Goal: Task Accomplishment & Management: Complete application form

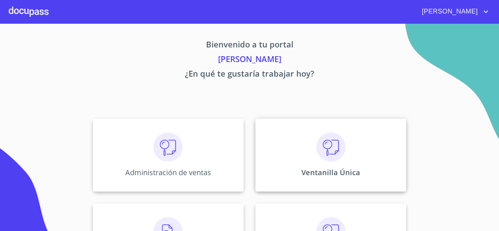
click at [306, 162] on div "Ventanilla Única" at bounding box center [331, 155] width 151 height 73
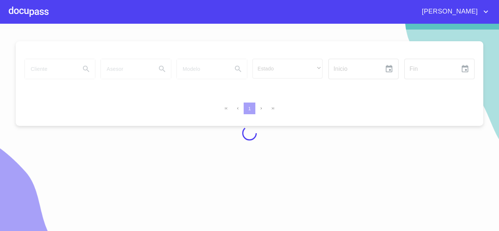
click at [57, 69] on div at bounding box center [249, 134] width 499 height 208
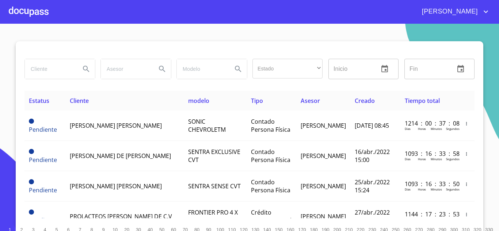
click at [47, 70] on input "search" at bounding box center [50, 69] width 50 height 20
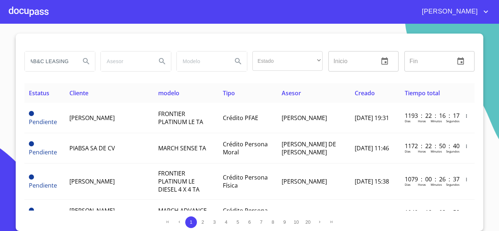
click at [73, 60] on div "AB&C LEASING" at bounding box center [60, 62] width 70 height 20
click at [72, 64] on div "AB&C LEASING" at bounding box center [60, 62] width 70 height 20
type input "AB&C LEASING DE MEXICO"
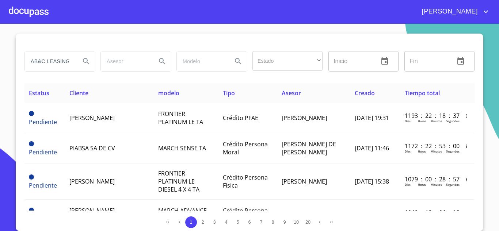
click at [83, 62] on icon "Search" at bounding box center [86, 61] width 6 height 6
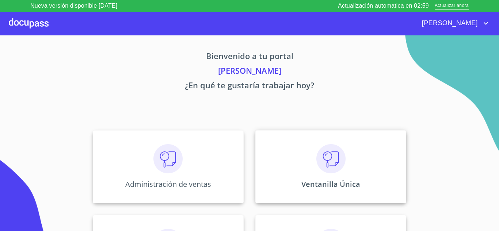
click at [304, 184] on p "Ventanilla Única" at bounding box center [331, 185] width 59 height 10
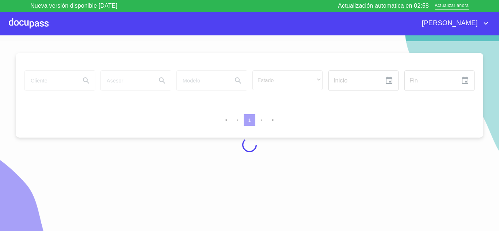
click at [50, 85] on div at bounding box center [249, 145] width 499 height 208
click at [46, 79] on div at bounding box center [249, 145] width 499 height 208
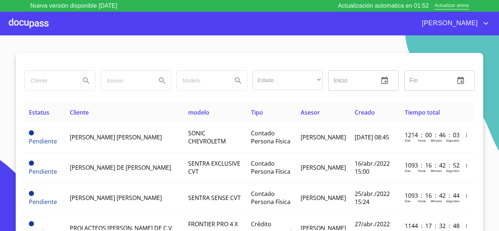
click at [49, 80] on input "search" at bounding box center [50, 81] width 50 height 20
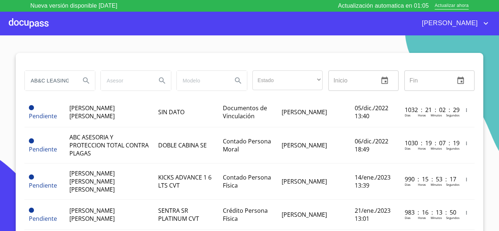
scroll to position [73, 0]
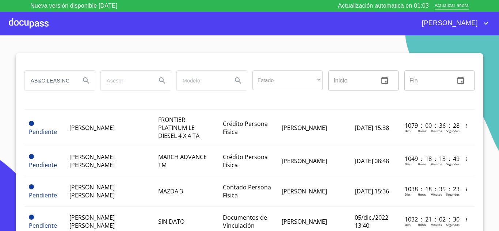
click at [53, 80] on input "AB&C LEASING" at bounding box center [50, 81] width 50 height 20
type input "A"
type input "RAMCAL"
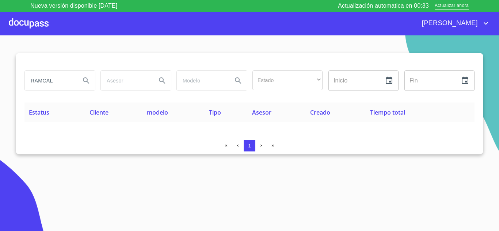
scroll to position [0, 0]
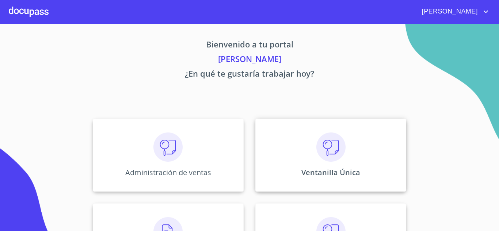
click at [300, 160] on div "Ventanilla Única" at bounding box center [331, 155] width 151 height 73
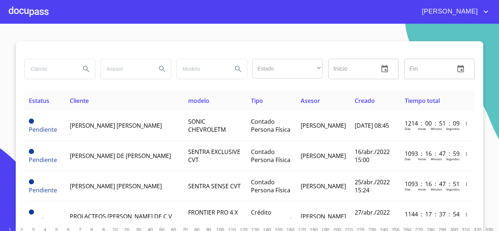
click at [39, 69] on input "search" at bounding box center [50, 69] width 50 height 20
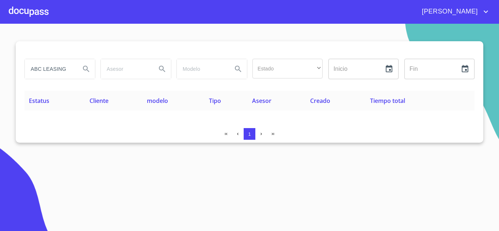
click at [74, 69] on input "ABC LEASING" at bounding box center [50, 69] width 50 height 20
click at [37, 69] on input "ABC LEASING" at bounding box center [50, 69] width 50 height 20
type input "AB&C LEASING"
click at [84, 69] on icon "Search" at bounding box center [86, 69] width 6 height 6
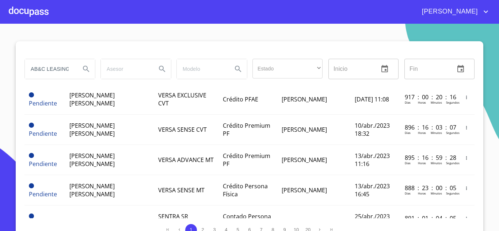
click at [70, 68] on input "AB&C LEASING" at bounding box center [50, 69] width 50 height 20
click at [69, 70] on input "AB&C LEASING" at bounding box center [50, 69] width 50 height 20
click at [69, 69] on input "AB&C LEASING" at bounding box center [50, 69] width 50 height 20
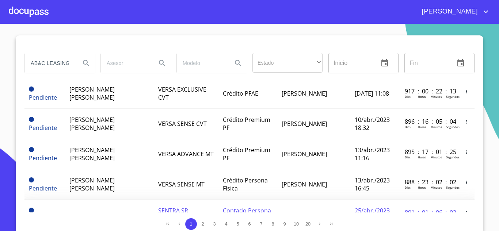
scroll to position [8, 0]
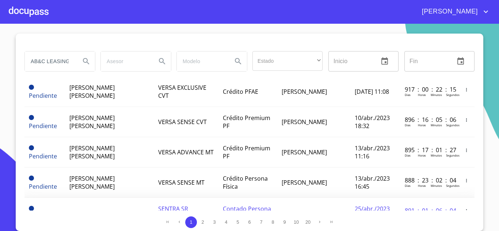
click at [323, 198] on td "[PERSON_NAME]" at bounding box center [313, 213] width 73 height 30
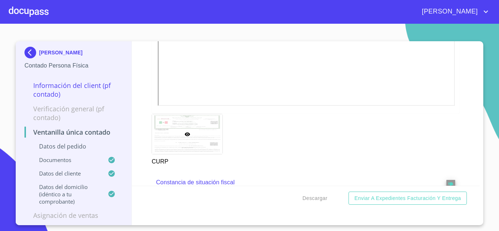
scroll to position [548, 0]
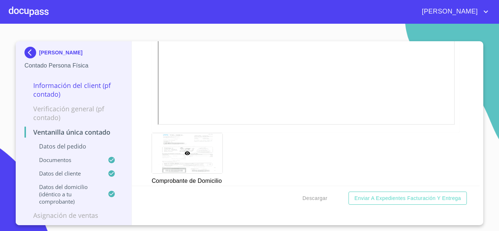
click at [31, 55] on img at bounding box center [31, 53] width 15 height 12
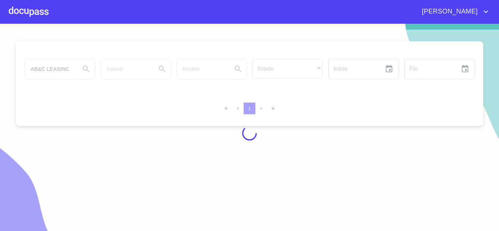
click at [47, 69] on div at bounding box center [249, 134] width 499 height 208
click at [56, 68] on div at bounding box center [249, 134] width 499 height 208
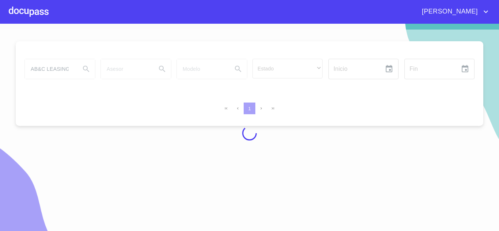
click at [56, 68] on div at bounding box center [249, 134] width 499 height 208
click at [66, 69] on div at bounding box center [249, 134] width 499 height 208
click at [68, 69] on div at bounding box center [249, 134] width 499 height 208
click at [58, 68] on div at bounding box center [249, 134] width 499 height 208
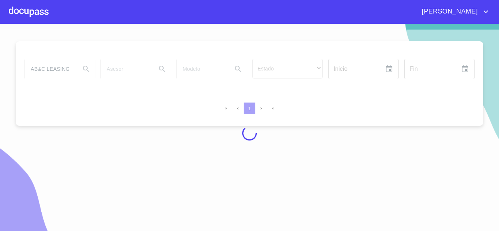
click at [58, 68] on div at bounding box center [249, 134] width 499 height 208
click at [38, 69] on div at bounding box center [249, 134] width 499 height 208
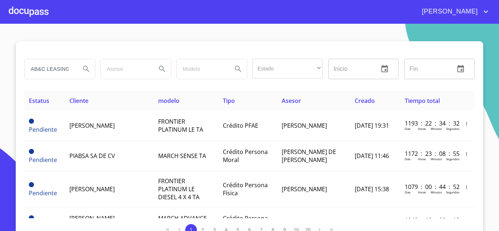
click at [68, 70] on input "AB&C LEASING" at bounding box center [50, 69] width 50 height 20
click at [82, 69] on icon "Search" at bounding box center [86, 69] width 9 height 9
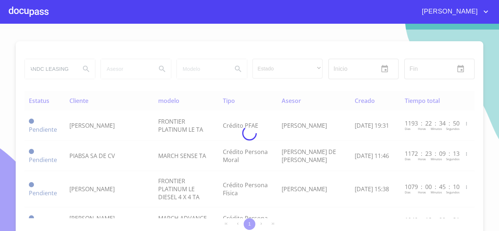
scroll to position [0, 0]
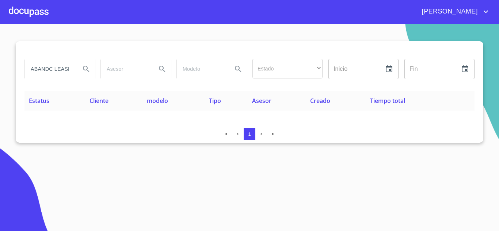
click at [46, 66] on input "ABANDC LEASING" at bounding box center [50, 69] width 50 height 20
type input "AB&C LEASING"
click at [86, 71] on icon "Search" at bounding box center [86, 69] width 9 height 9
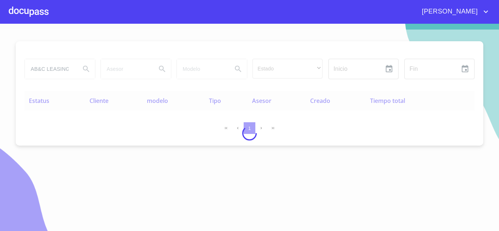
click at [24, 15] on div at bounding box center [29, 11] width 40 height 23
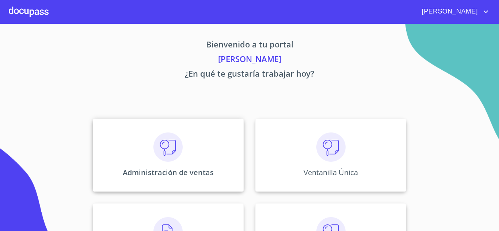
click at [144, 130] on div "Administración de ventas" at bounding box center [168, 155] width 151 height 73
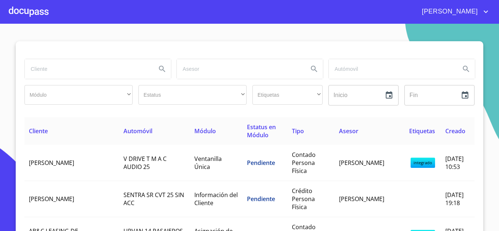
click at [78, 54] on div at bounding box center [249, 50] width 450 height 18
click at [65, 59] on div at bounding box center [97, 69] width 147 height 20
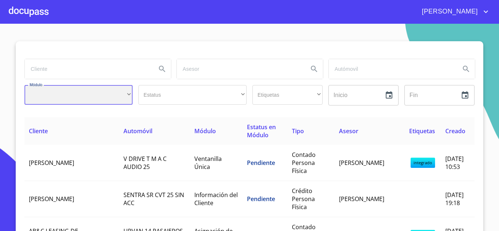
click at [80, 86] on div "​" at bounding box center [78, 95] width 108 height 20
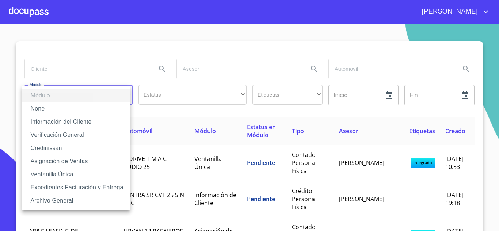
click at [82, 68] on div at bounding box center [249, 115] width 499 height 231
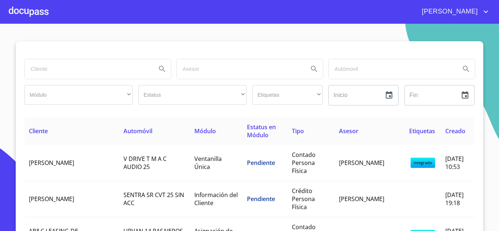
click at [69, 50] on div at bounding box center [249, 50] width 450 height 18
click at [56, 74] on input "search" at bounding box center [88, 69] width 126 height 20
type input "AB&C"
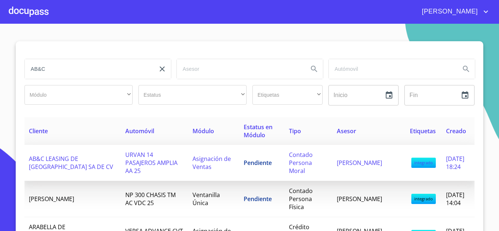
click at [285, 172] on td "Contado Persona Moral" at bounding box center [309, 163] width 48 height 36
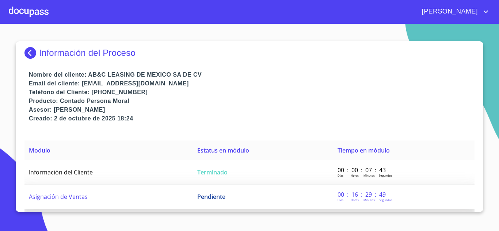
click at [261, 201] on td "Pendiente" at bounding box center [263, 197] width 140 height 24
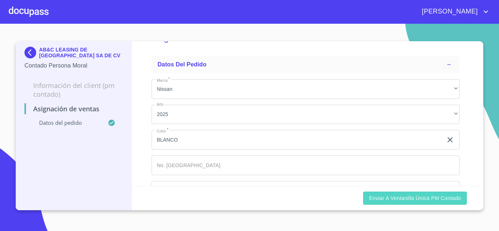
scroll to position [53, 0]
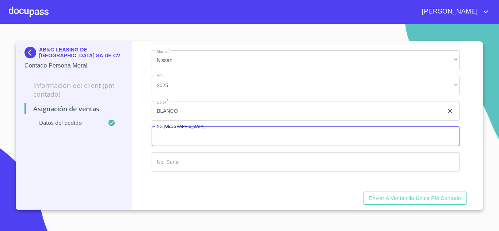
click at [201, 137] on input "Marca   *" at bounding box center [306, 137] width 308 height 20
type input "149642"
click at [363, 192] on button "Enviar a Ventanilla única PM contado" at bounding box center [415, 199] width 104 height 14
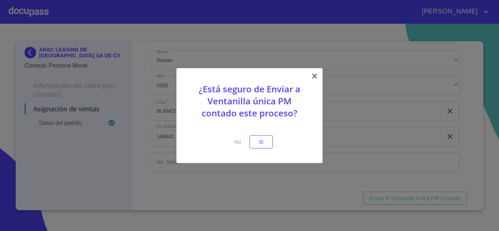
click at [312, 76] on icon at bounding box center [314, 76] width 9 height 9
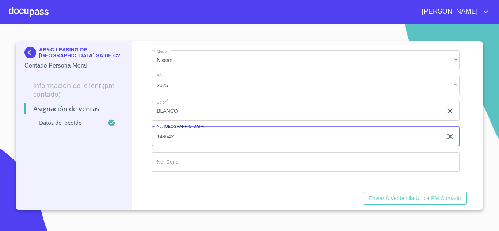
click at [248, 166] on input "Marca   *" at bounding box center [306, 162] width 308 height 20
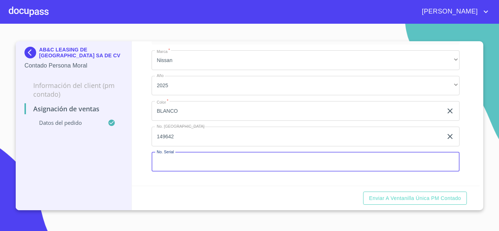
paste input "[US_VEHICLE_IDENTIFICATION_NUMBER]"
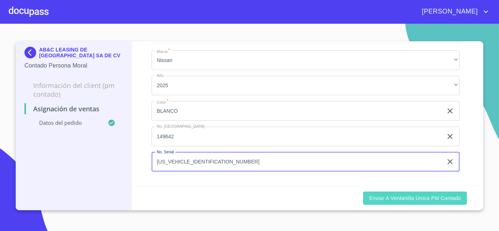
type input "[US_VEHICLE_IDENTIFICATION_NUMBER]"
click at [422, 200] on span "Enviar a Ventanilla única PM contado" at bounding box center [415, 198] width 92 height 9
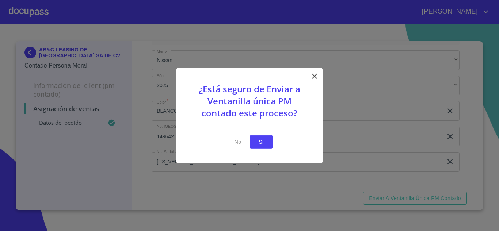
click at [263, 141] on span "Si" at bounding box center [262, 141] width 12 height 9
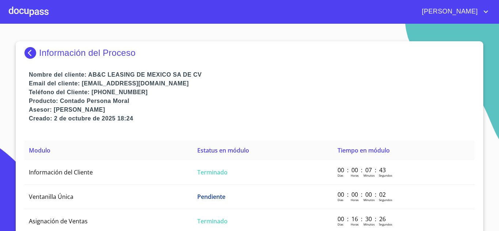
click at [37, 11] on div at bounding box center [29, 11] width 40 height 23
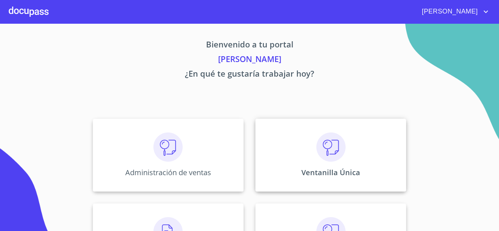
click at [317, 149] on img at bounding box center [331, 147] width 29 height 29
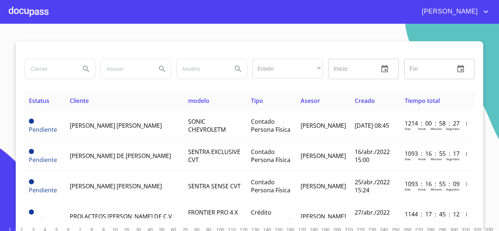
click at [58, 69] on input "search" at bounding box center [50, 69] width 50 height 20
type input "AB&C LEASING"
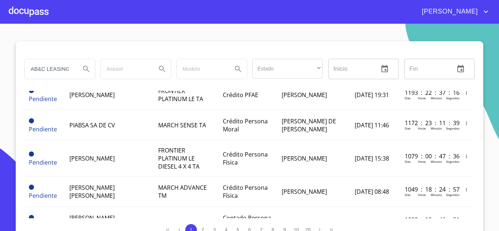
scroll to position [0, 0]
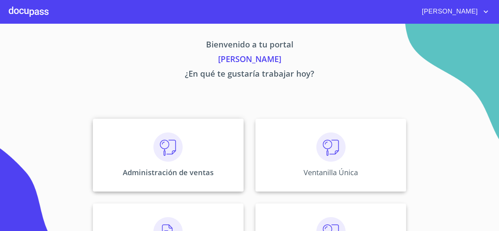
click at [184, 171] on p "Administración de ventas" at bounding box center [168, 173] width 91 height 10
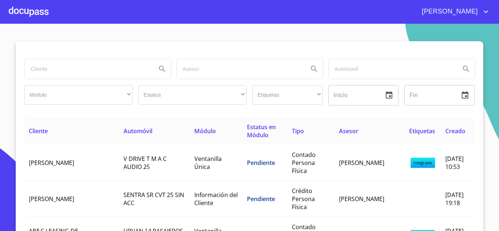
click at [49, 66] on input "search" at bounding box center [88, 69] width 126 height 20
type input "AB&C LEASING"
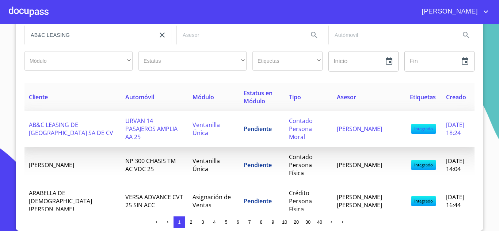
click at [125, 128] on span "URVAN 14 PASAJEROS AMPLIA AA 25" at bounding box center [151, 129] width 52 height 24
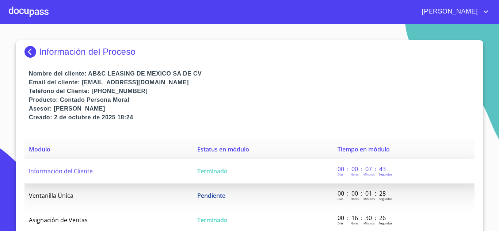
scroll to position [5, 0]
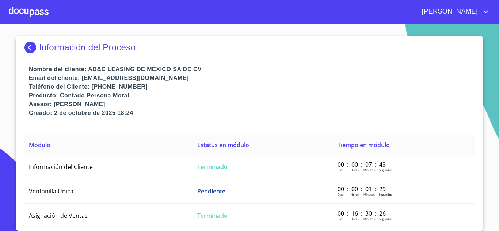
click at [26, 44] on img at bounding box center [31, 48] width 15 height 12
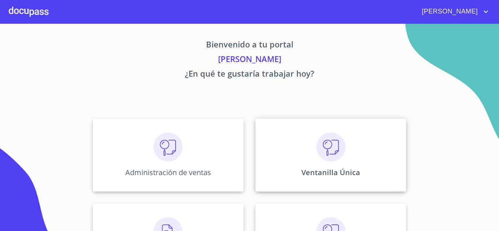
click at [333, 135] on img at bounding box center [331, 147] width 29 height 29
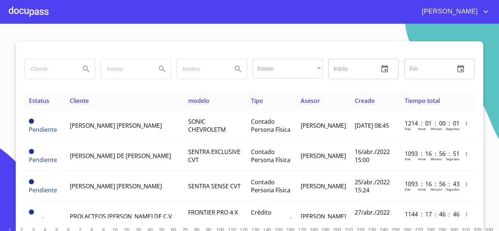
click at [38, 75] on input "search" at bounding box center [50, 69] width 50 height 20
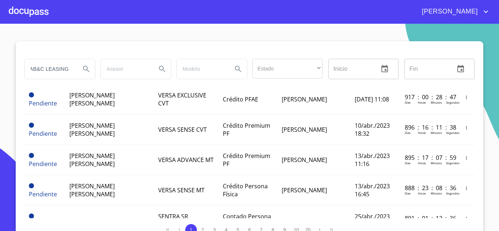
scroll to position [0, 3]
type input "AB&C LEASING"
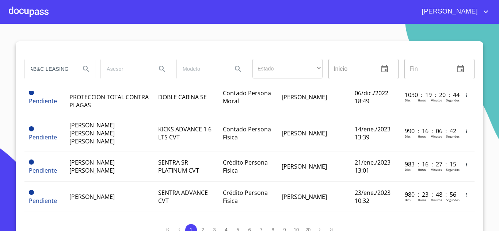
scroll to position [0, 0]
click at [39, 13] on div at bounding box center [29, 11] width 40 height 23
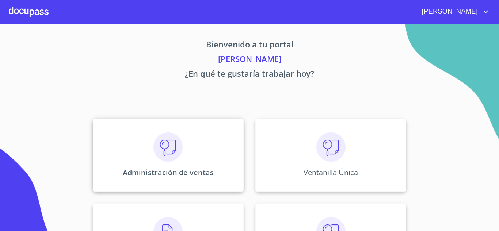
click at [228, 155] on div "Administración de ventas" at bounding box center [168, 155] width 151 height 73
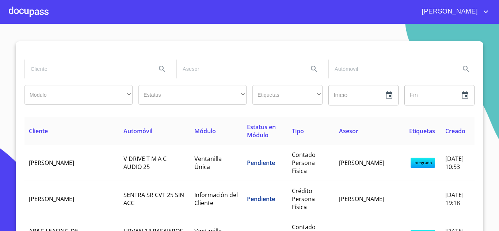
click at [44, 69] on input "search" at bounding box center [88, 69] width 126 height 20
type input "AB&C"
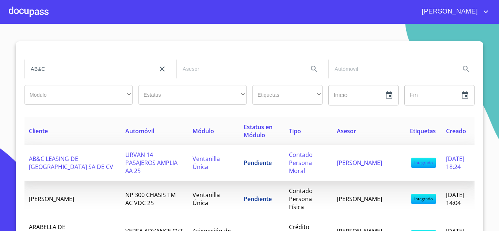
click at [299, 161] on td "Contado Persona Moral" at bounding box center [309, 163] width 48 height 36
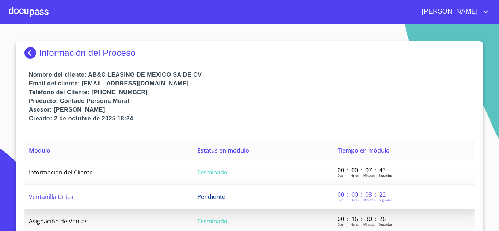
click at [197, 201] on td "Pendiente" at bounding box center [263, 197] width 140 height 24
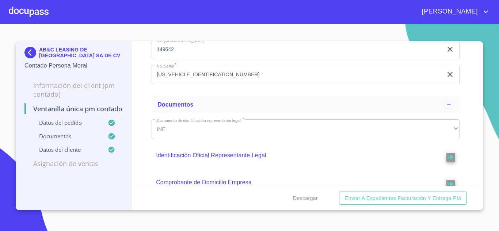
scroll to position [110, 0]
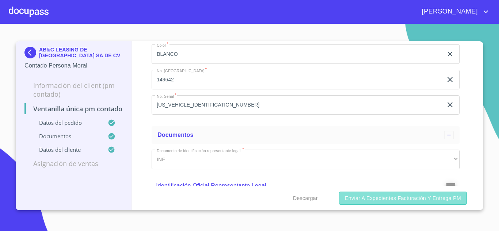
click at [377, 200] on span "Enviar a Expedientes Facturación y Entrega PM" at bounding box center [403, 198] width 116 height 9
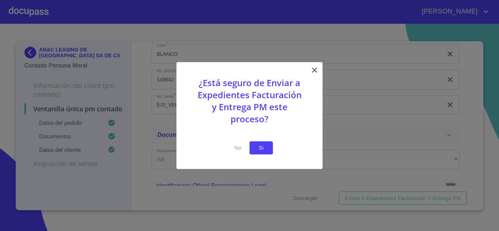
click at [256, 146] on span "Si" at bounding box center [262, 148] width 12 height 9
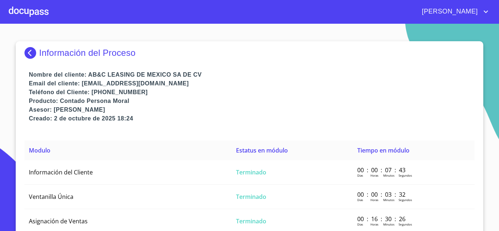
click at [25, 5] on div at bounding box center [29, 11] width 40 height 23
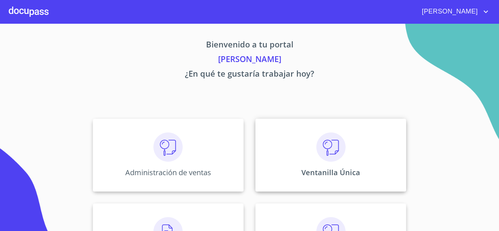
click at [277, 148] on div "Ventanilla Única" at bounding box center [331, 155] width 151 height 73
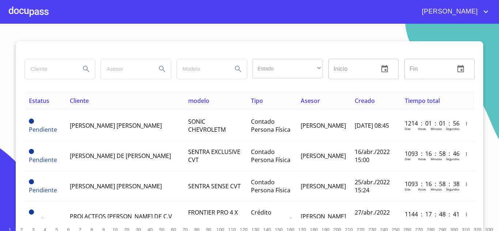
click at [31, 71] on input "search" at bounding box center [50, 69] width 50 height 20
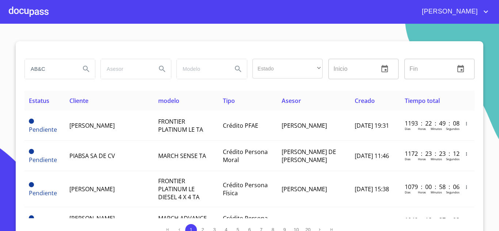
drag, startPoint x: 45, startPoint y: 66, endPoint x: 5, endPoint y: 67, distance: 39.5
click at [5, 67] on section "AB&C Estado ​ ​ Inicio ​ Fin ​ Estatus Cliente modelo Tipo Asesor Creado Tiempo…" at bounding box center [249, 128] width 499 height 208
type input "abc leasing"
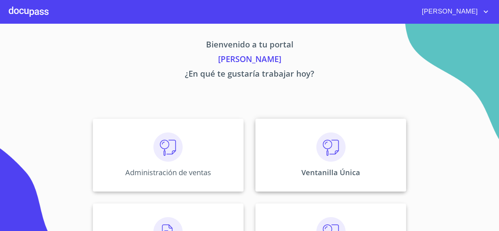
click at [328, 176] on p "Ventanilla Única" at bounding box center [331, 173] width 59 height 10
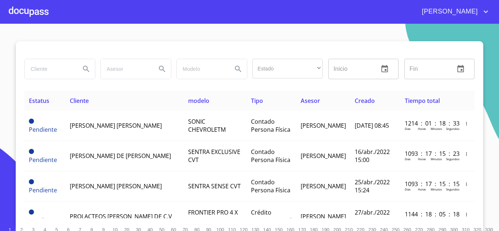
click at [44, 71] on input "search" at bounding box center [50, 69] width 50 height 20
type input "AB&C LEASING"
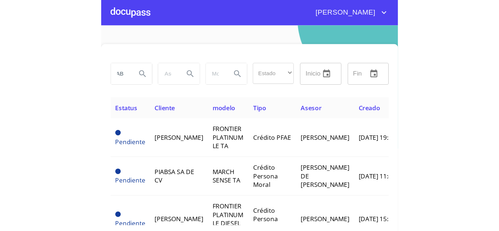
scroll to position [0, 0]
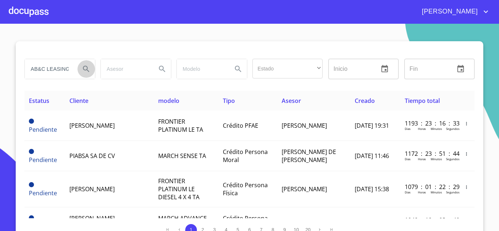
click at [78, 67] on button "Search" at bounding box center [87, 69] width 18 height 18
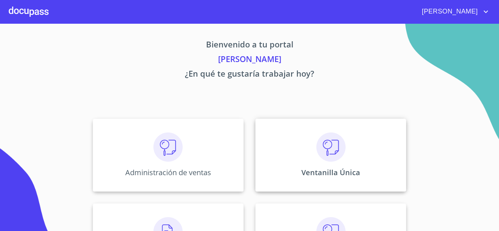
click at [334, 170] on p "Ventanilla Única" at bounding box center [331, 173] width 59 height 10
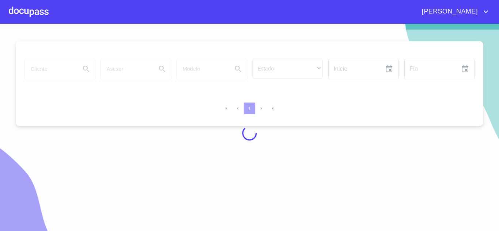
click at [36, 69] on div at bounding box center [249, 134] width 499 height 208
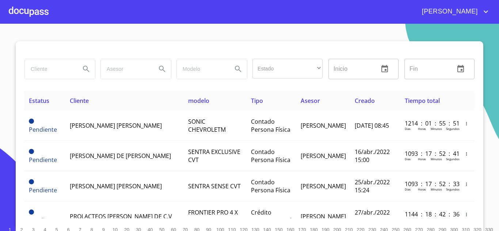
click at [37, 69] on input "search" at bounding box center [50, 69] width 50 height 20
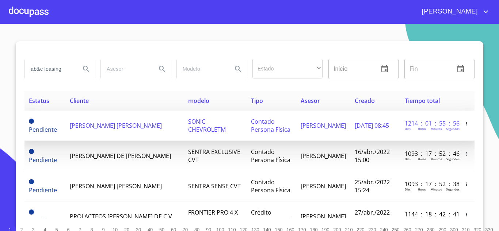
type input "ab&c leasing"
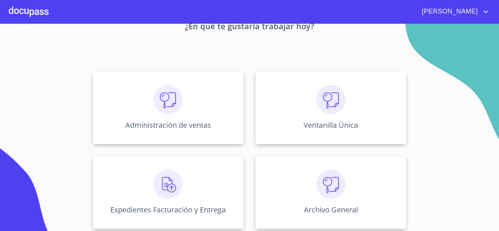
scroll to position [51, 0]
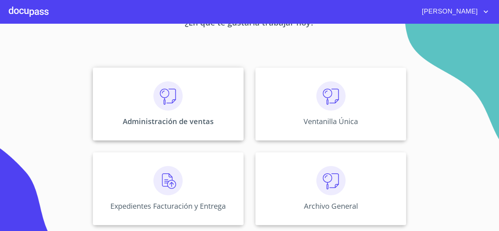
click at [154, 121] on p "Administración de ventas" at bounding box center [168, 122] width 91 height 10
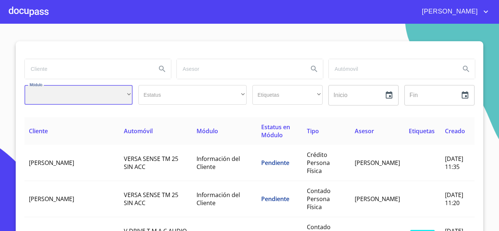
click at [112, 95] on div "​" at bounding box center [78, 95] width 108 height 20
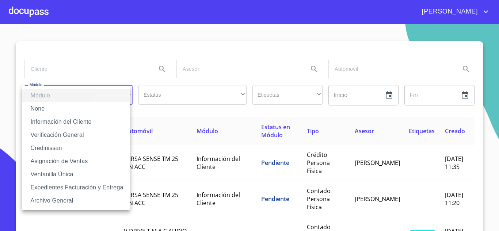
click at [105, 67] on div at bounding box center [249, 115] width 499 height 231
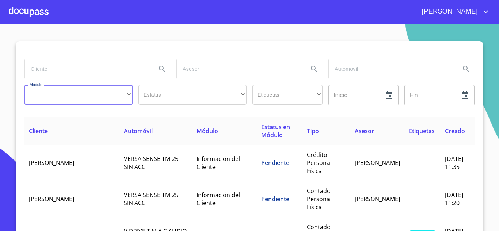
click at [86, 70] on input "search" at bounding box center [88, 69] width 126 height 20
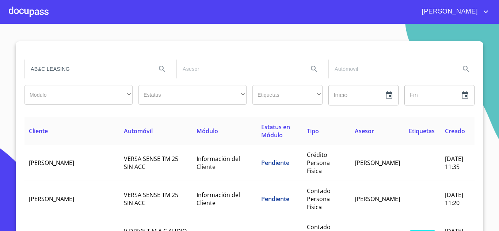
type input "AB&C LEASING"
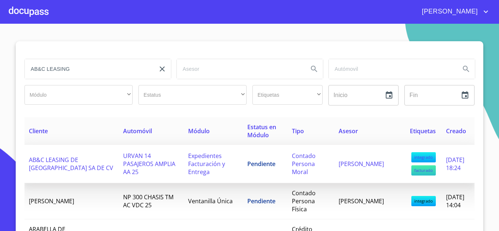
click at [43, 160] on span "AB&C LEASING DE [GEOGRAPHIC_DATA] SA DE CV" at bounding box center [71, 164] width 84 height 16
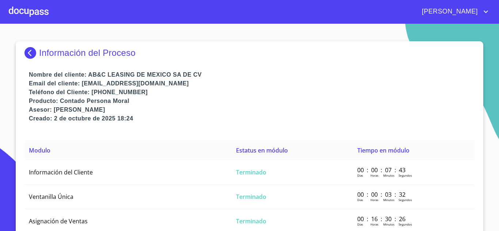
click at [25, 53] on img at bounding box center [31, 53] width 15 height 12
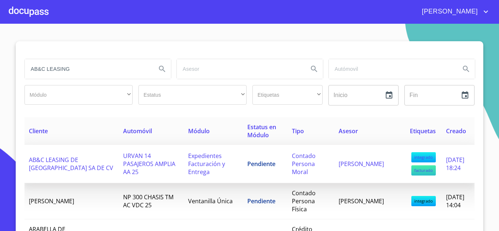
click at [412, 156] on span "integrado" at bounding box center [424, 157] width 24 height 10
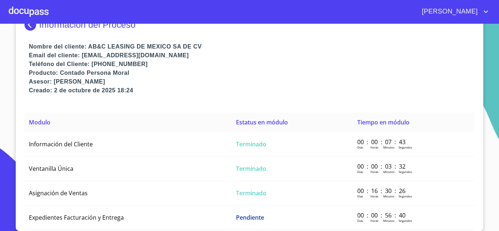
click at [24, 27] on img at bounding box center [31, 25] width 15 height 12
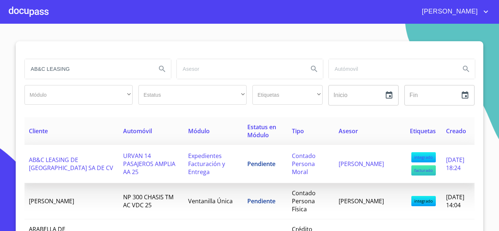
click at [64, 167] on span "AB&C LEASING DE [GEOGRAPHIC_DATA] SA DE CV" at bounding box center [71, 164] width 84 height 16
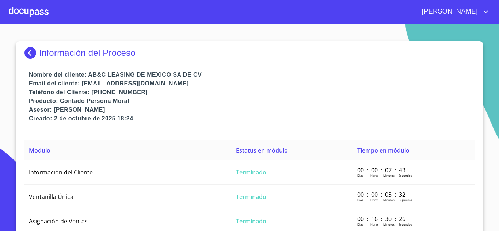
scroll to position [2, 0]
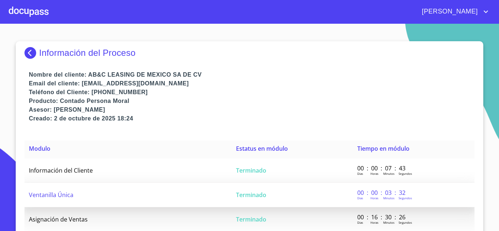
click at [44, 193] on span "Ventanilla Única" at bounding box center [51, 195] width 45 height 8
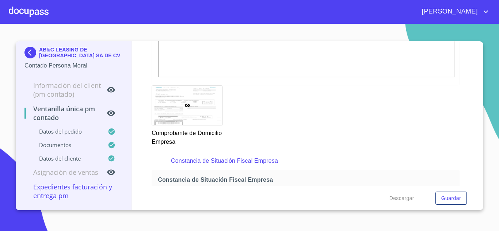
scroll to position [914, 0]
